Goal: Task Accomplishment & Management: Manage account settings

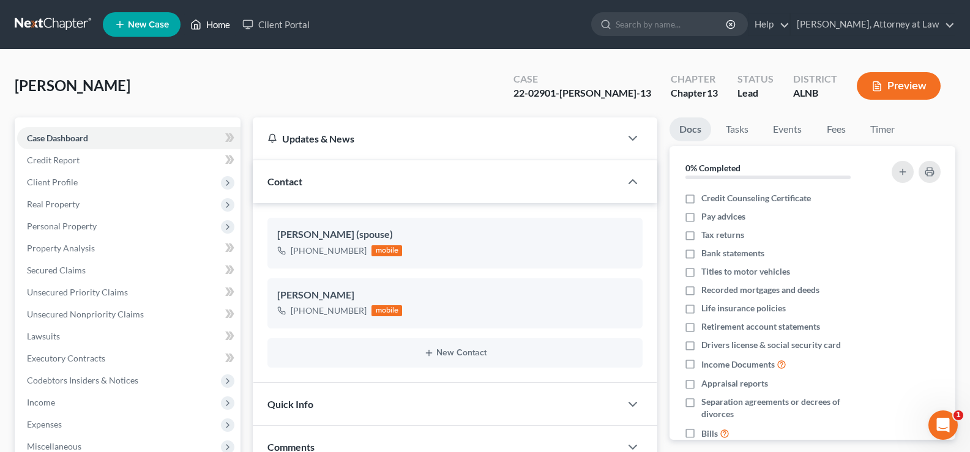
drag, startPoint x: 213, startPoint y: 24, endPoint x: 265, endPoint y: 40, distance: 54.4
click at [214, 24] on link "Home" at bounding box center [210, 24] width 52 height 22
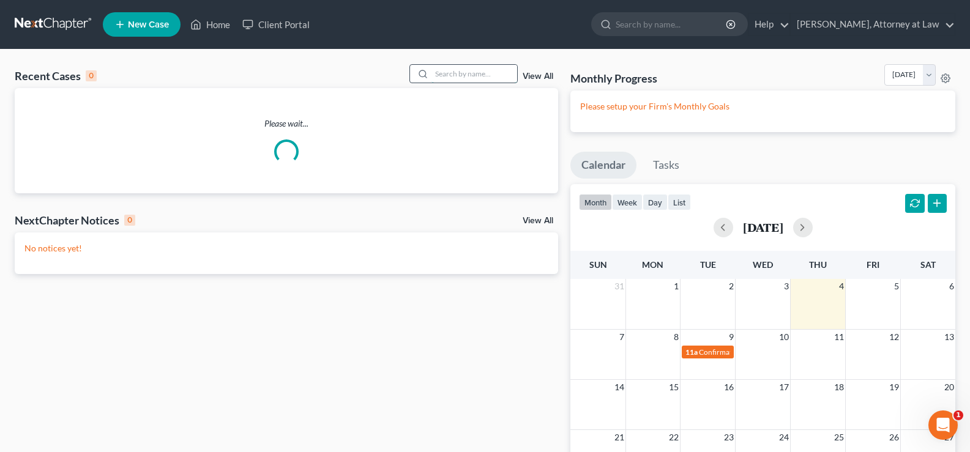
click at [497, 78] on input "search" at bounding box center [475, 74] width 86 height 18
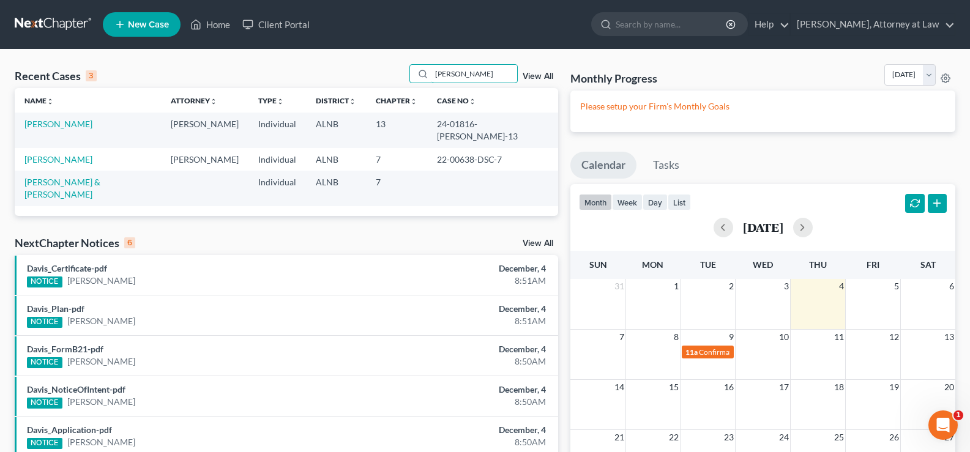
drag, startPoint x: 464, startPoint y: 80, endPoint x: 381, endPoint y: 57, distance: 85.7
click at [402, 72] on div "Recent Cases 3 whatley View All" at bounding box center [287, 76] width 544 height 24
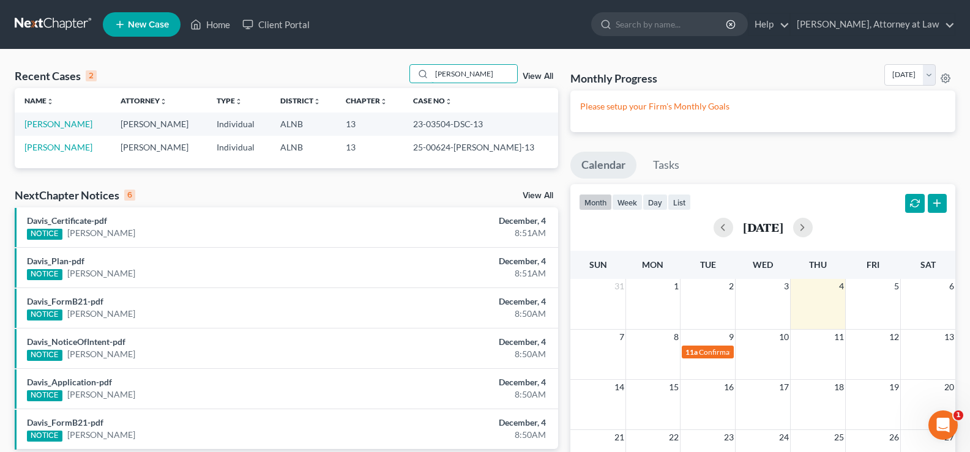
type input "hale"
click at [62, 140] on td "Hale, Courtney" at bounding box center [63, 147] width 96 height 23
click at [60, 151] on link "Hale, Courtney" at bounding box center [58, 147] width 68 height 10
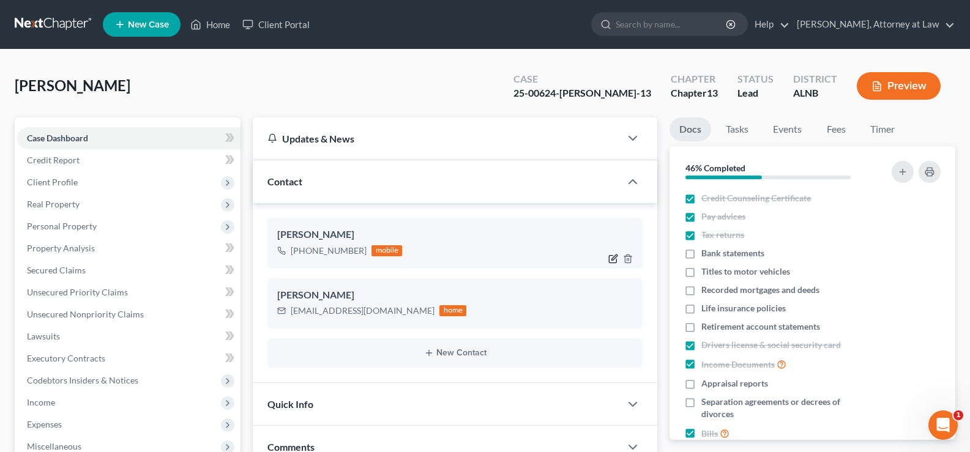
click at [610, 258] on icon "button" at bounding box center [613, 259] width 10 height 10
select select "0"
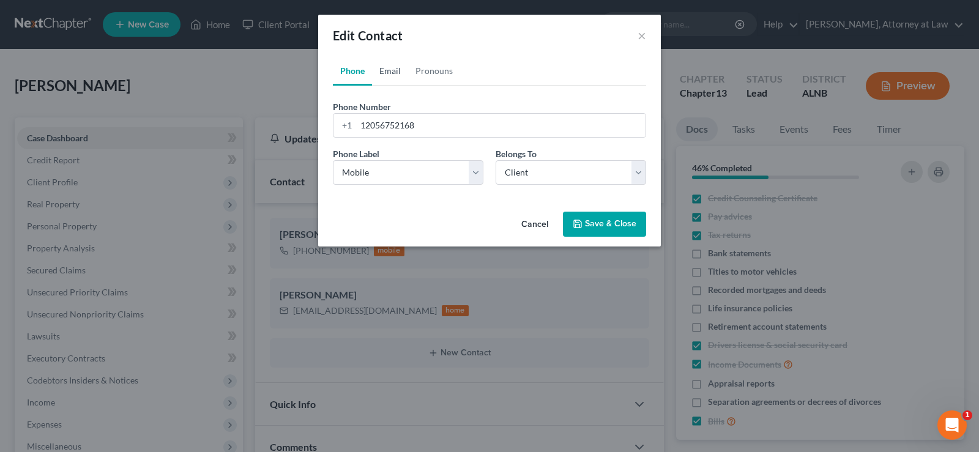
click at [387, 69] on link "Email" at bounding box center [390, 70] width 36 height 29
click at [348, 71] on link "Phone" at bounding box center [352, 70] width 39 height 29
click at [387, 170] on select "Select Mobile Home Work Other" at bounding box center [408, 172] width 151 height 24
click at [333, 160] on select "Select Mobile Home Work Other" at bounding box center [408, 172] width 151 height 24
click at [645, 40] on button "×" at bounding box center [642, 35] width 9 height 15
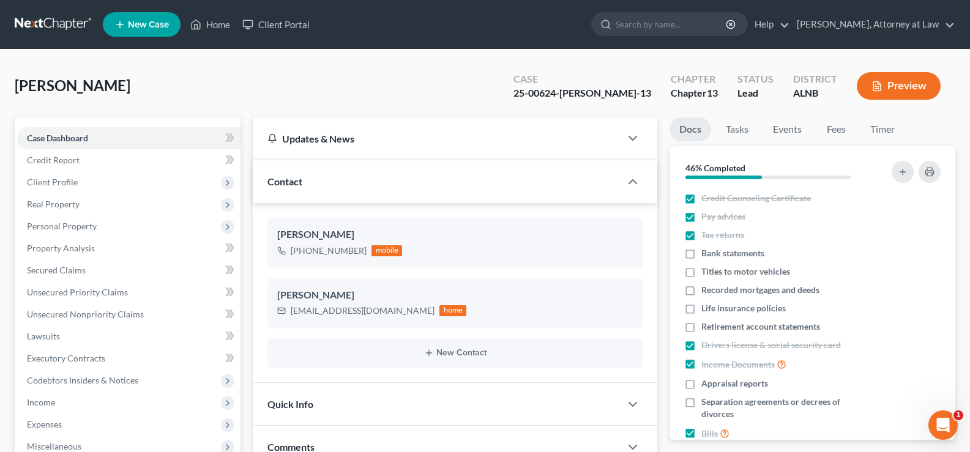
click at [311, 181] on div "Contact" at bounding box center [437, 181] width 368 height 42
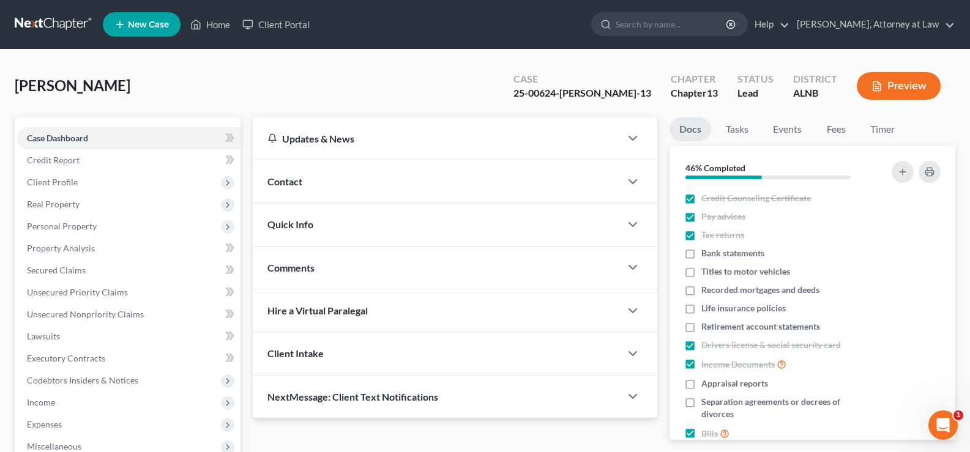
click at [280, 184] on span "Contact" at bounding box center [285, 182] width 35 height 12
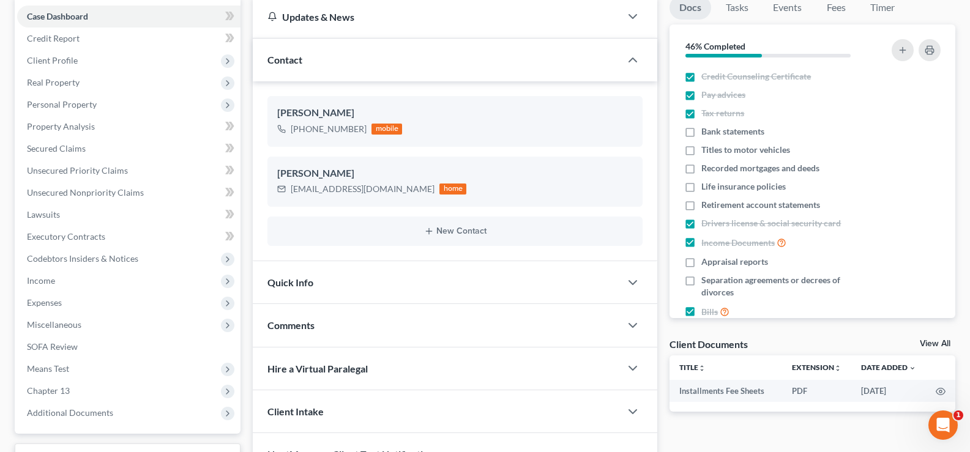
scroll to position [122, 0]
click at [441, 231] on button "New Contact" at bounding box center [455, 231] width 356 height 10
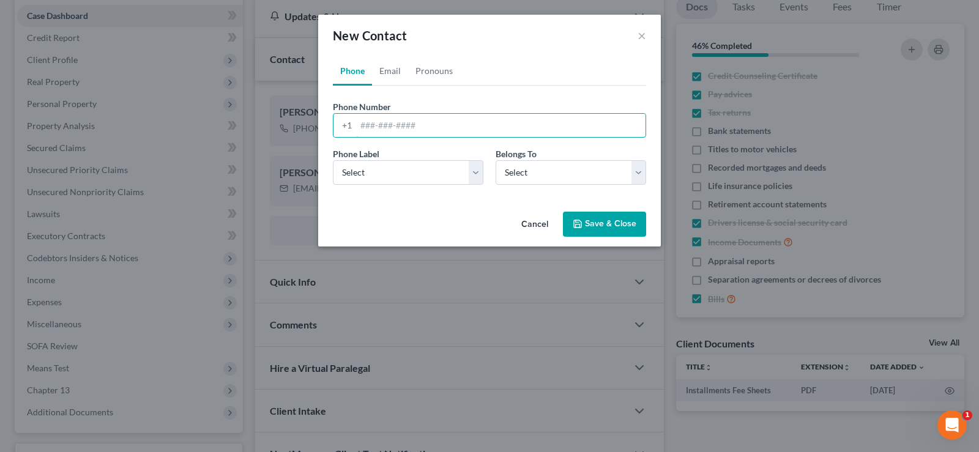
drag, startPoint x: 394, startPoint y: 127, endPoint x: 387, endPoint y: 108, distance: 20.1
click at [394, 126] on input "tel" at bounding box center [501, 125] width 290 height 23
type input "0"
type input "205-722-3596"
click at [373, 173] on select "Select Mobile Home Work Other" at bounding box center [408, 172] width 151 height 24
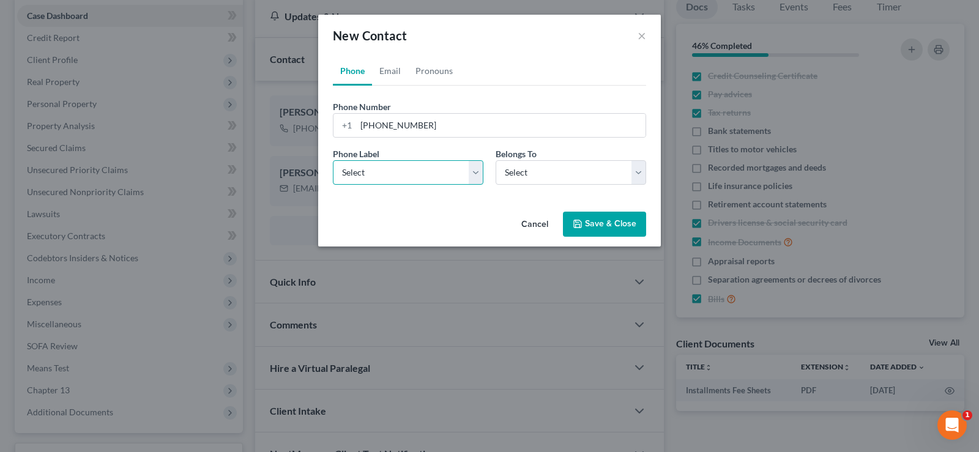
select select "1"
click at [333, 160] on select "Select Mobile Home Work Other" at bounding box center [408, 172] width 151 height 24
drag, startPoint x: 612, startPoint y: 228, endPoint x: 640, endPoint y: 228, distance: 28.2
click at [613, 228] on button "Save & Close" at bounding box center [604, 225] width 83 height 26
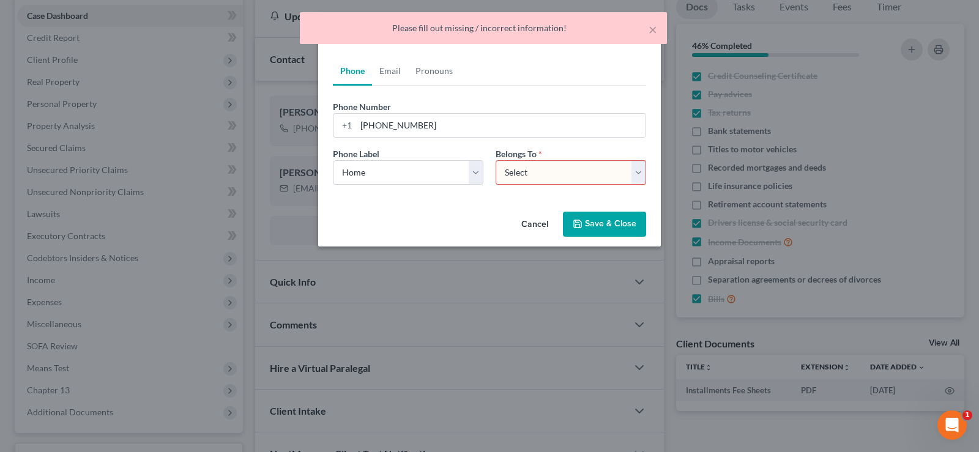
click at [539, 172] on select "Select Client Other" at bounding box center [571, 172] width 151 height 24
select select "0"
click at [496, 160] on select "Select Client Other" at bounding box center [571, 172] width 151 height 24
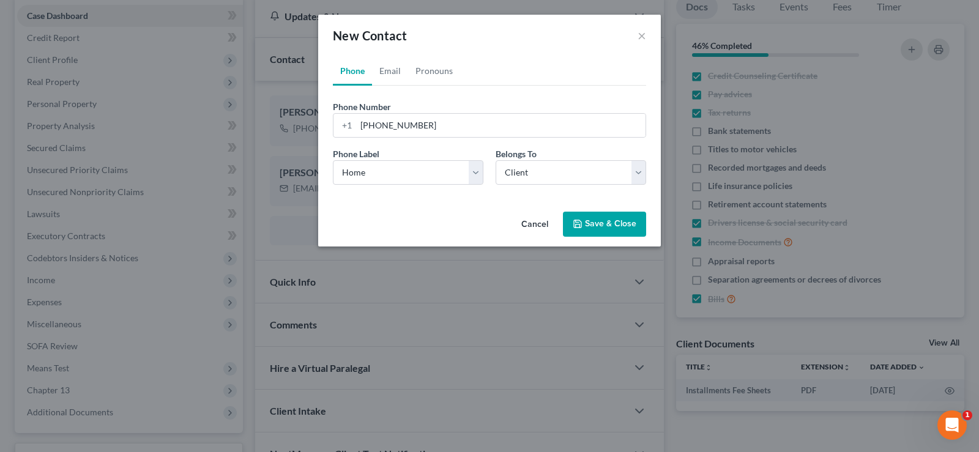
click at [612, 225] on button "Save & Close" at bounding box center [604, 225] width 83 height 26
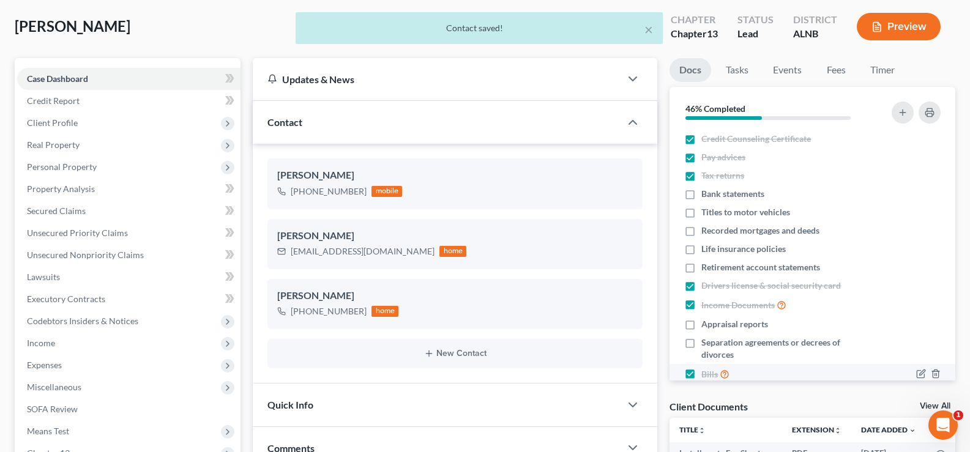
scroll to position [0, 0]
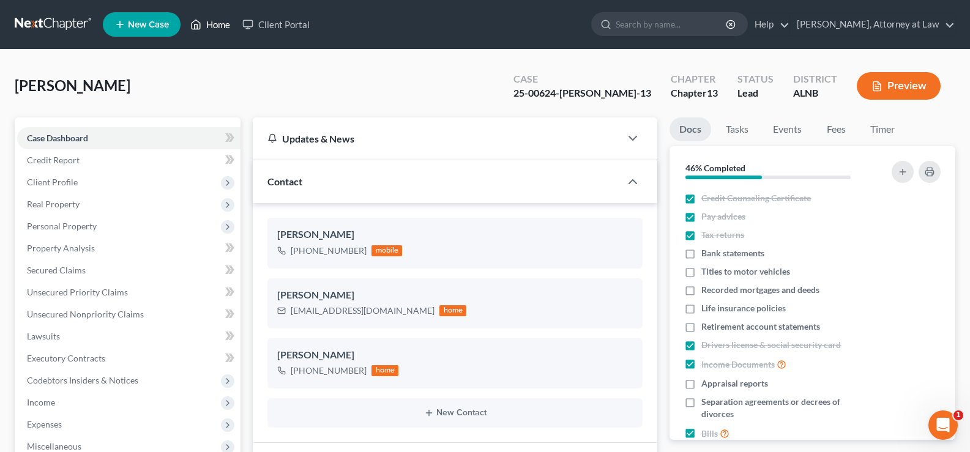
click at [217, 28] on link "Home" at bounding box center [210, 24] width 52 height 22
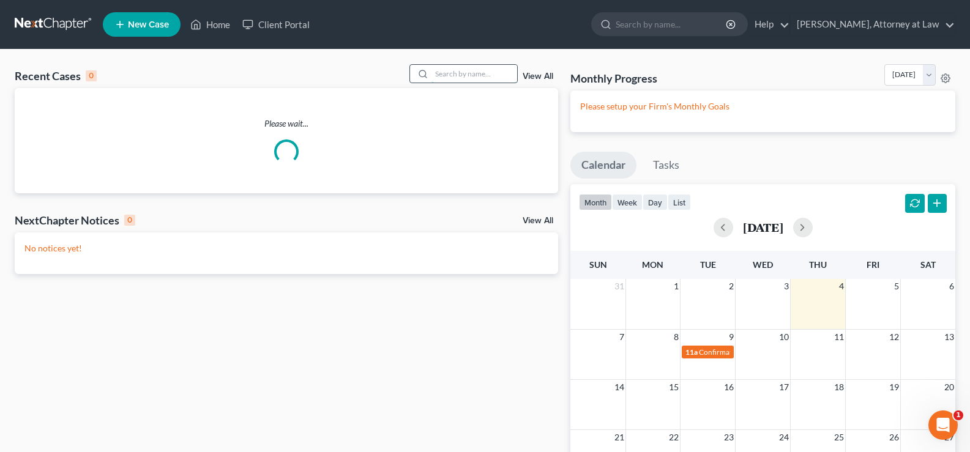
click at [482, 72] on input "search" at bounding box center [475, 74] width 86 height 18
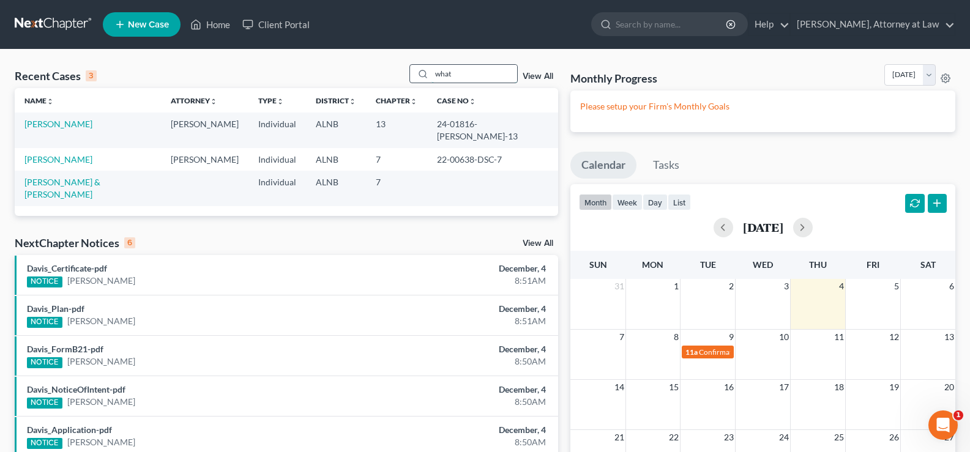
drag, startPoint x: 460, startPoint y: 73, endPoint x: 437, endPoint y: 69, distance: 23.2
click at [437, 69] on input "what" at bounding box center [475, 74] width 86 height 18
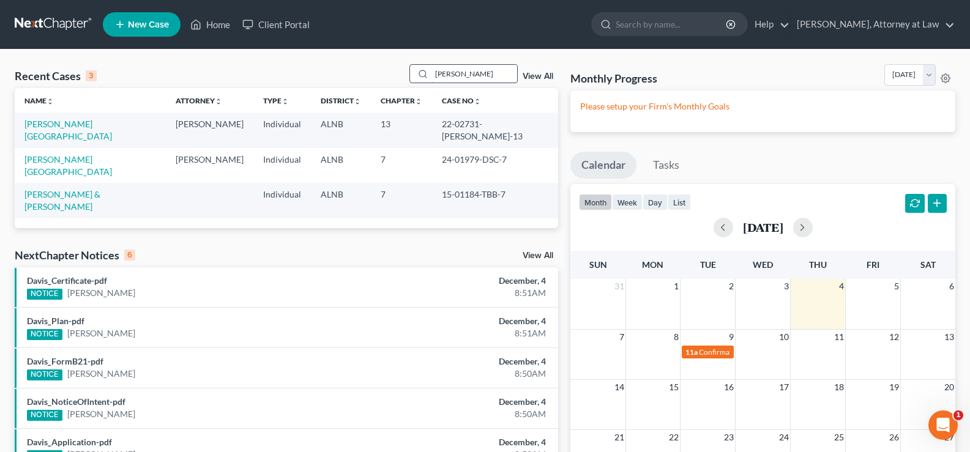
drag, startPoint x: 468, startPoint y: 72, endPoint x: 435, endPoint y: 72, distance: 32.4
click at [435, 72] on input "glenda" at bounding box center [475, 74] width 86 height 18
type input "wilson"
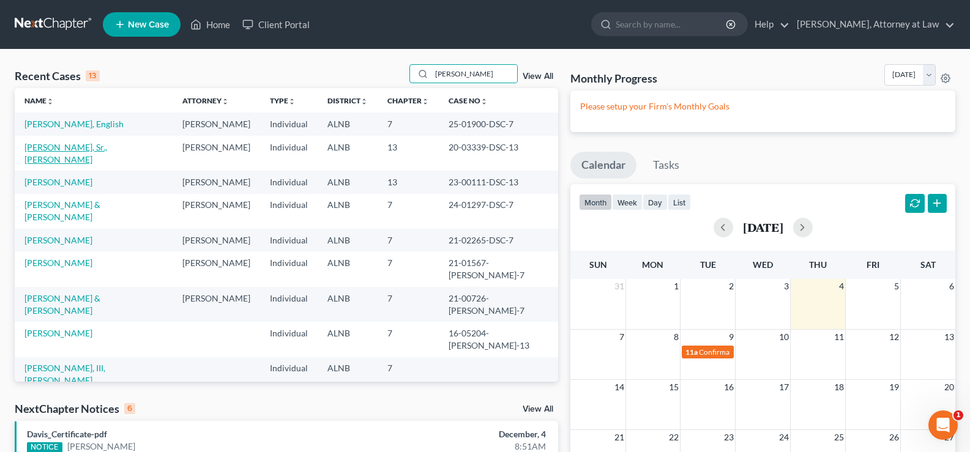
click at [33, 146] on link "Wilson, Sr., Thomas" at bounding box center [65, 153] width 83 height 23
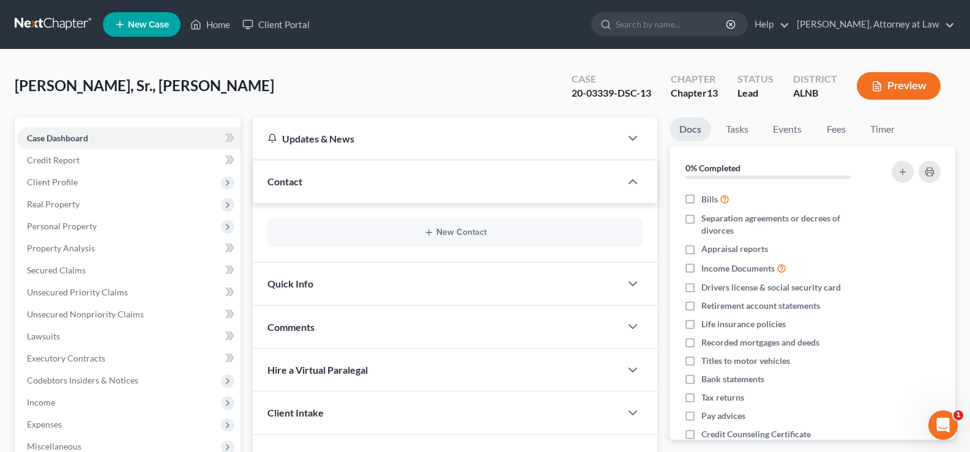
click at [301, 282] on span "Quick Info" at bounding box center [291, 284] width 46 height 12
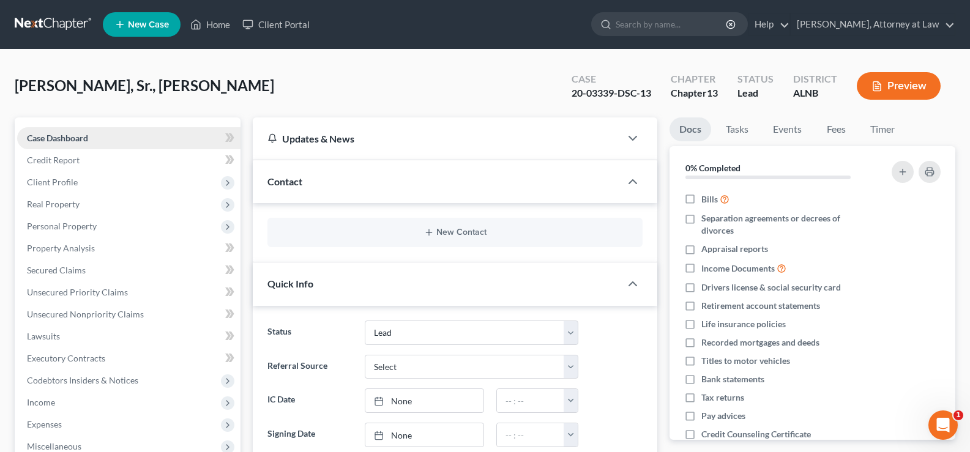
click at [56, 130] on link "Case Dashboard" at bounding box center [128, 138] width 223 height 22
click at [56, 134] on span "Case Dashboard" at bounding box center [57, 138] width 61 height 10
click at [64, 179] on span "Client Profile" at bounding box center [52, 182] width 51 height 10
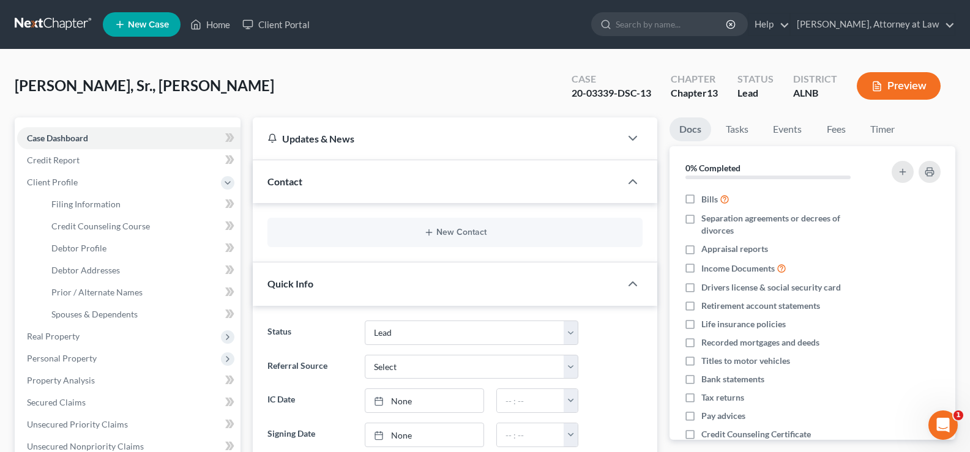
click at [634, 91] on div "20-03339-DSC-13" at bounding box center [612, 93] width 80 height 14
click at [74, 199] on span "Filing Information" at bounding box center [85, 204] width 69 height 10
select select "1"
select select "0"
select select "3"
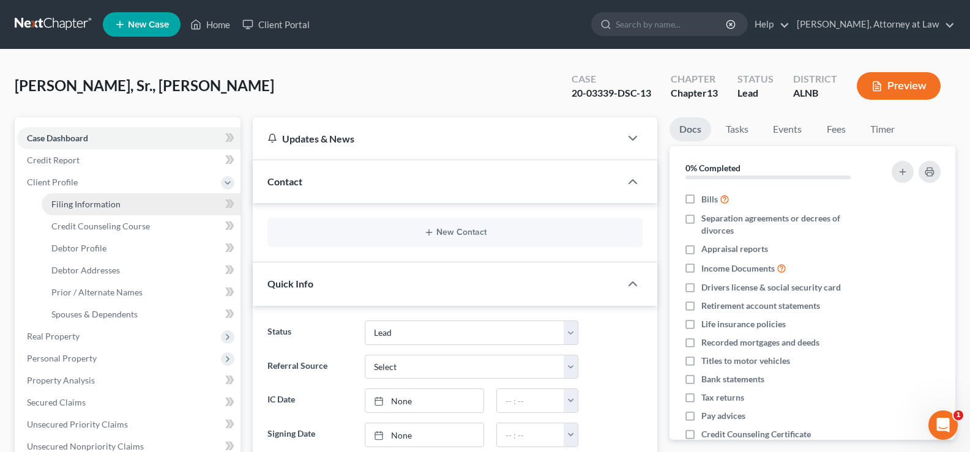
select select "0"
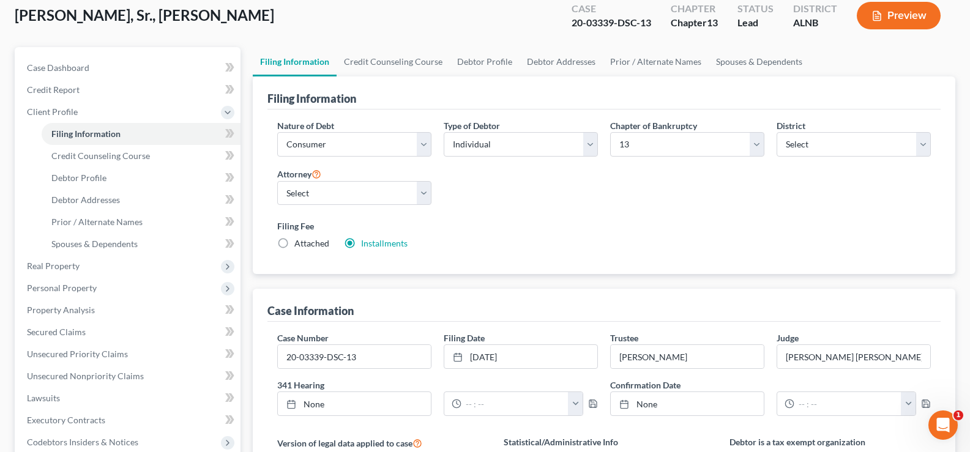
scroll to position [245, 0]
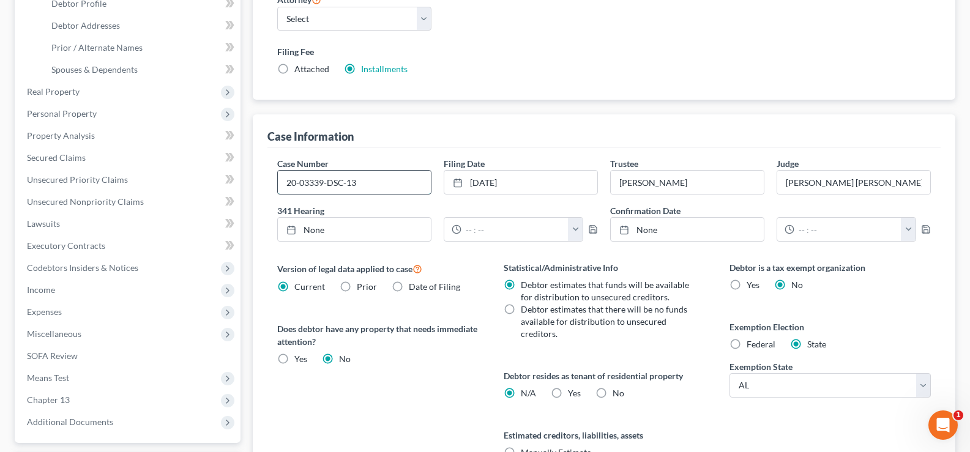
click at [317, 180] on input "20-03339-DSC-13" at bounding box center [354, 182] width 153 height 23
type input "20-03329-DSC-13"
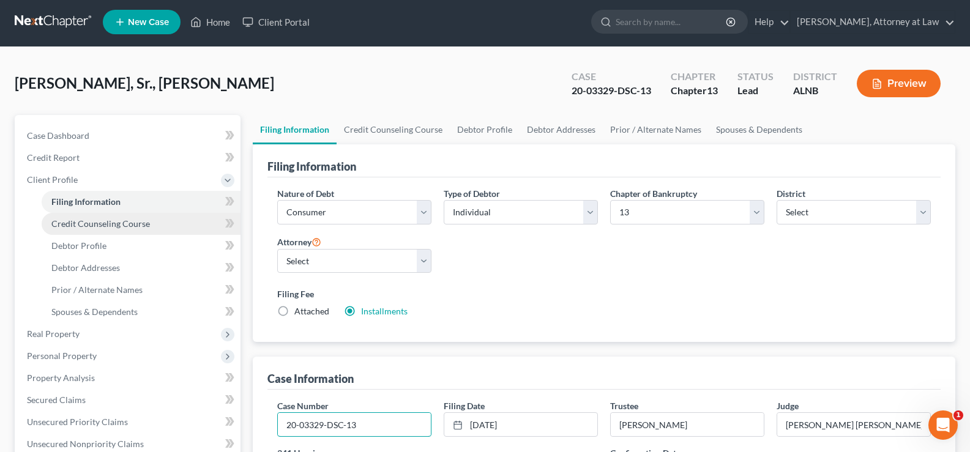
scroll to position [0, 0]
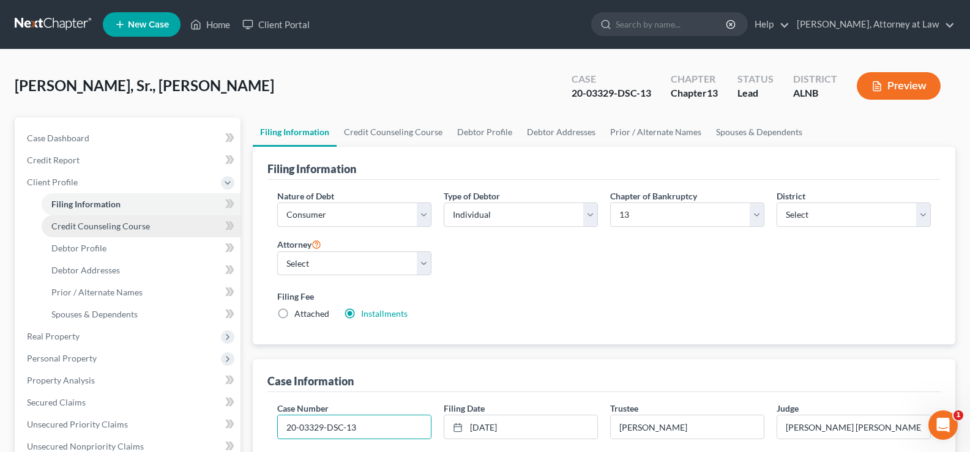
click at [129, 222] on span "Credit Counseling Course" at bounding box center [100, 226] width 99 height 10
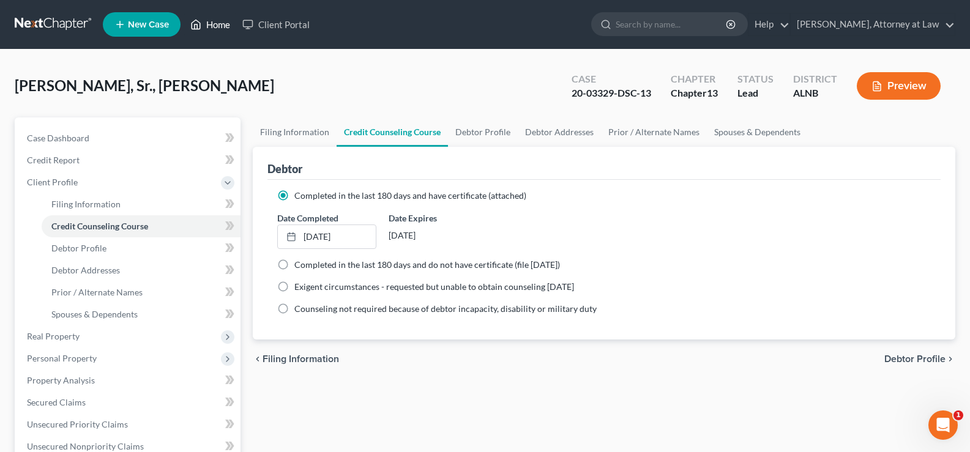
click at [219, 26] on link "Home" at bounding box center [210, 24] width 52 height 22
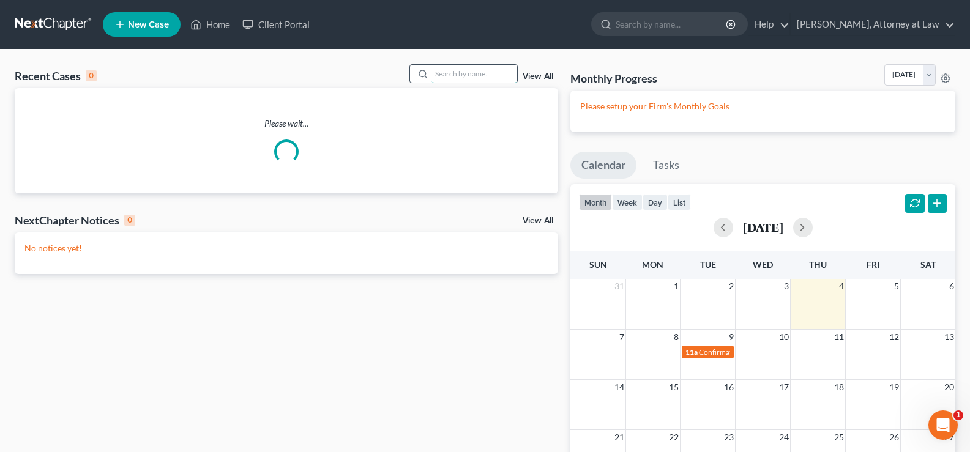
click at [447, 75] on input "search" at bounding box center [475, 74] width 86 height 18
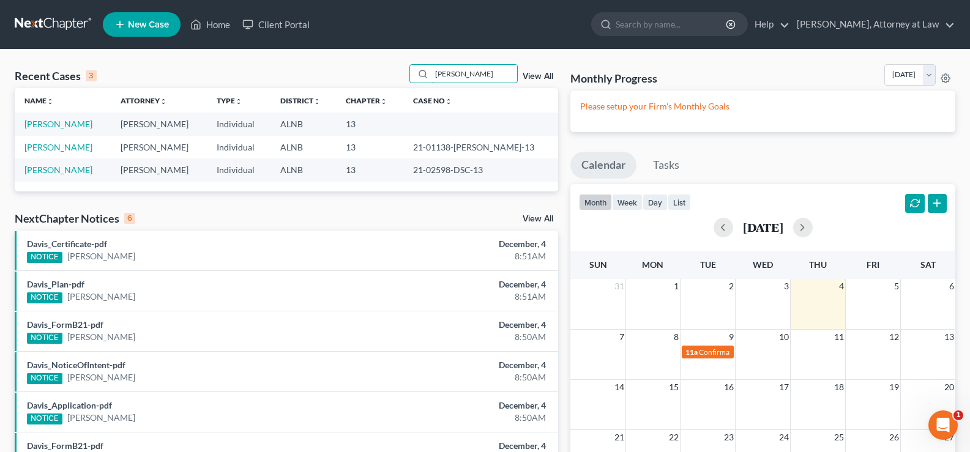
drag, startPoint x: 500, startPoint y: 73, endPoint x: 378, endPoint y: 66, distance: 122.7
click at [412, 77] on div "etheridge" at bounding box center [464, 73] width 109 height 19
type input "bridges"
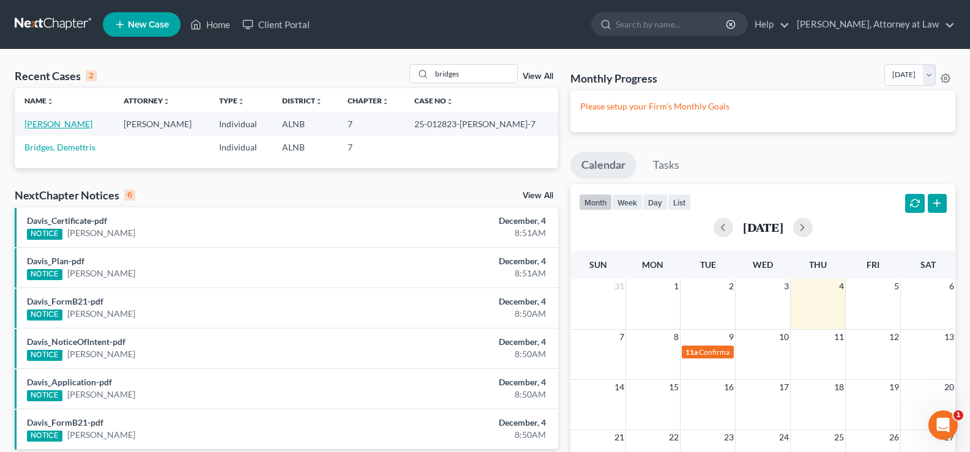
click at [43, 121] on link "Bridges, Taiya" at bounding box center [58, 124] width 68 height 10
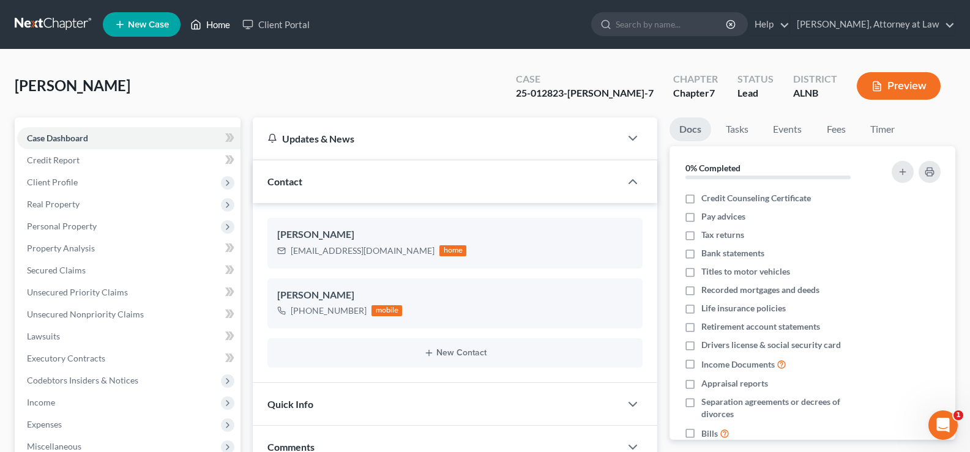
drag, startPoint x: 217, startPoint y: 24, endPoint x: 666, endPoint y: 89, distance: 454.1
click at [217, 24] on link "Home" at bounding box center [210, 24] width 52 height 22
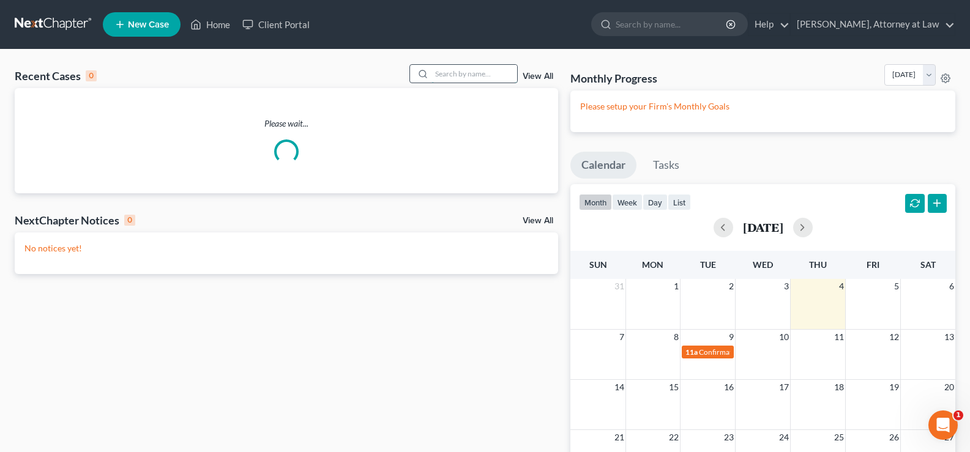
click at [466, 74] on input "search" at bounding box center [475, 74] width 86 height 18
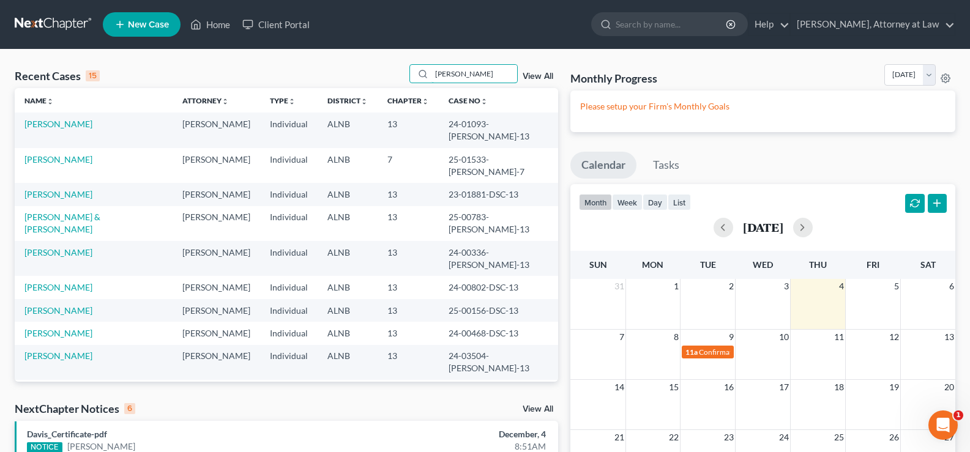
drag, startPoint x: 433, startPoint y: 72, endPoint x: 321, endPoint y: 58, distance: 113.6
click at [402, 71] on div "Recent Cases 15 cole View All" at bounding box center [287, 76] width 544 height 24
type input "what"
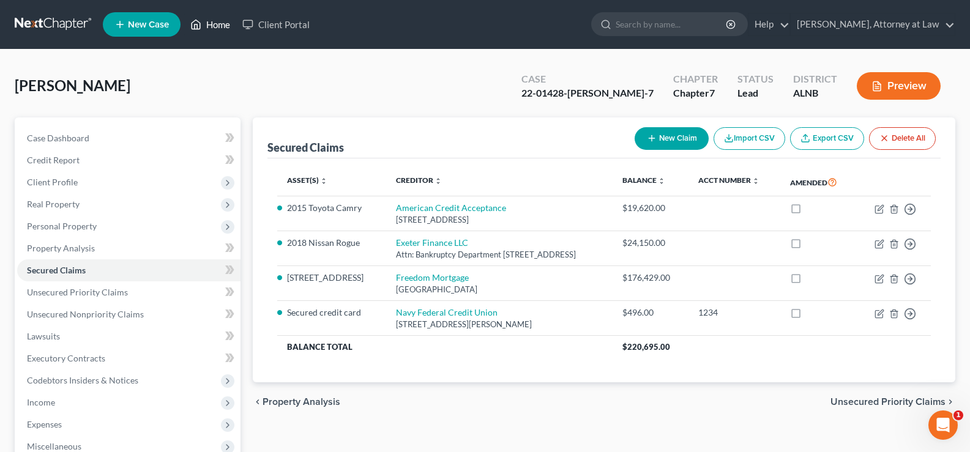
click at [230, 25] on link "Home" at bounding box center [210, 24] width 52 height 22
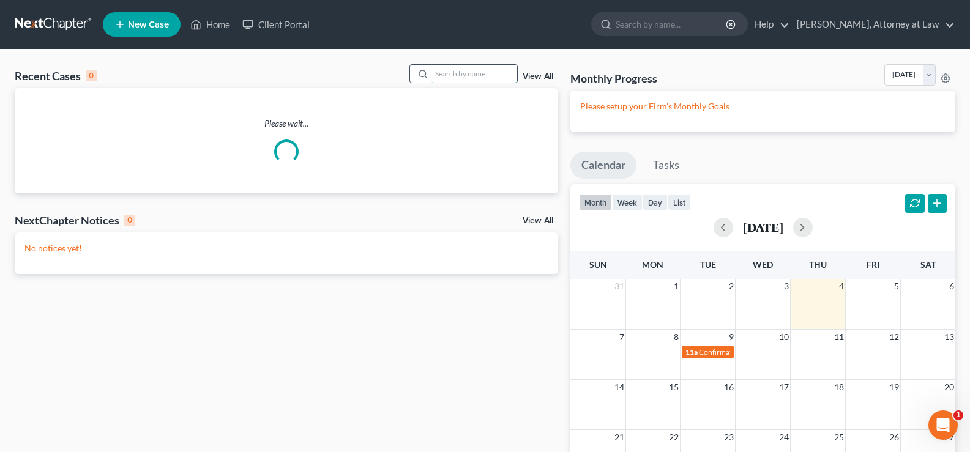
click at [474, 73] on input "search" at bounding box center [475, 74] width 86 height 18
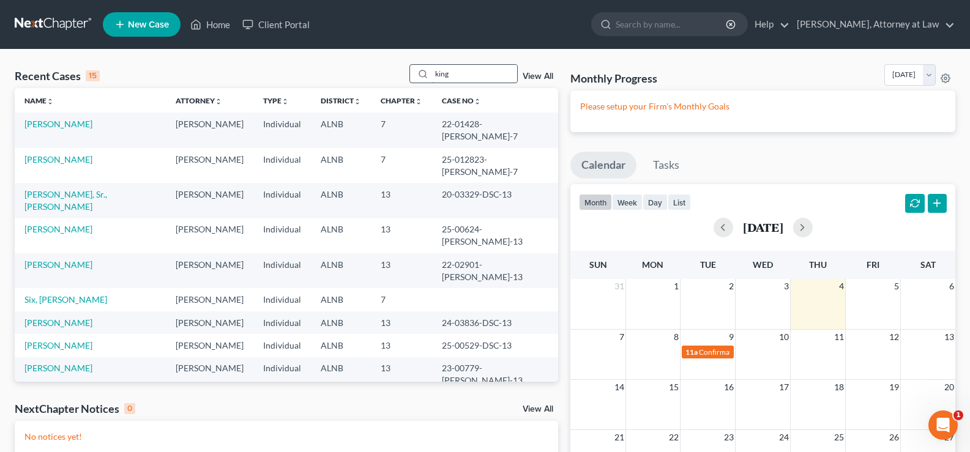
type input "king"
